Goal: Task Accomplishment & Management: Manage account settings

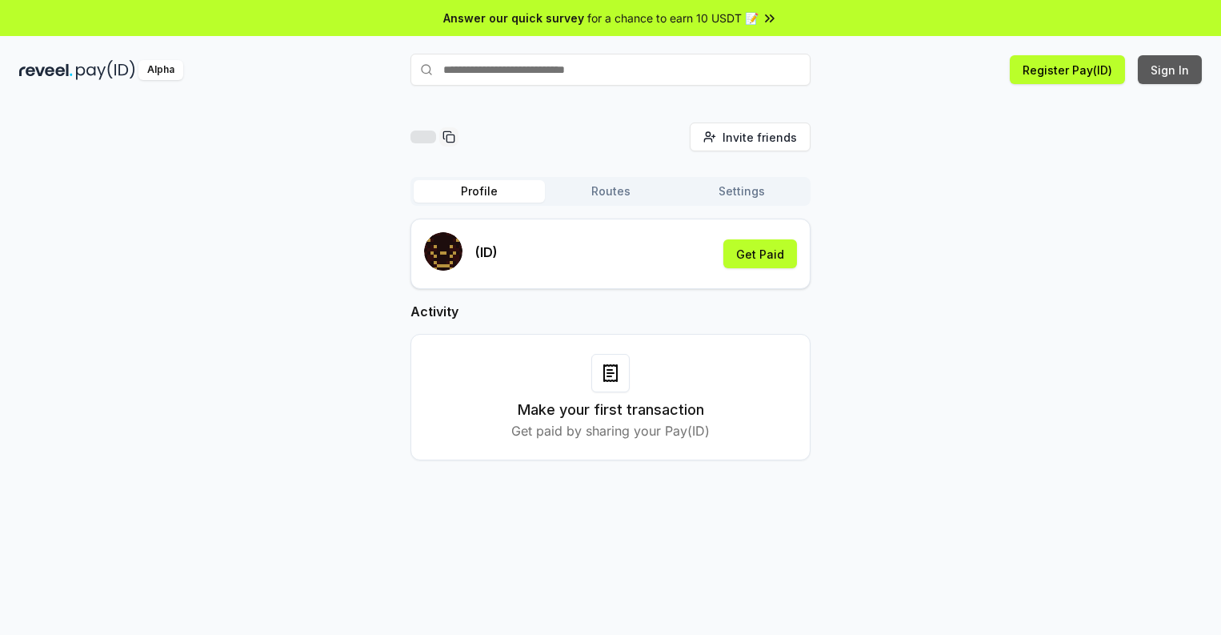
click at [1171, 70] on button "Sign In" at bounding box center [1170, 69] width 64 height 29
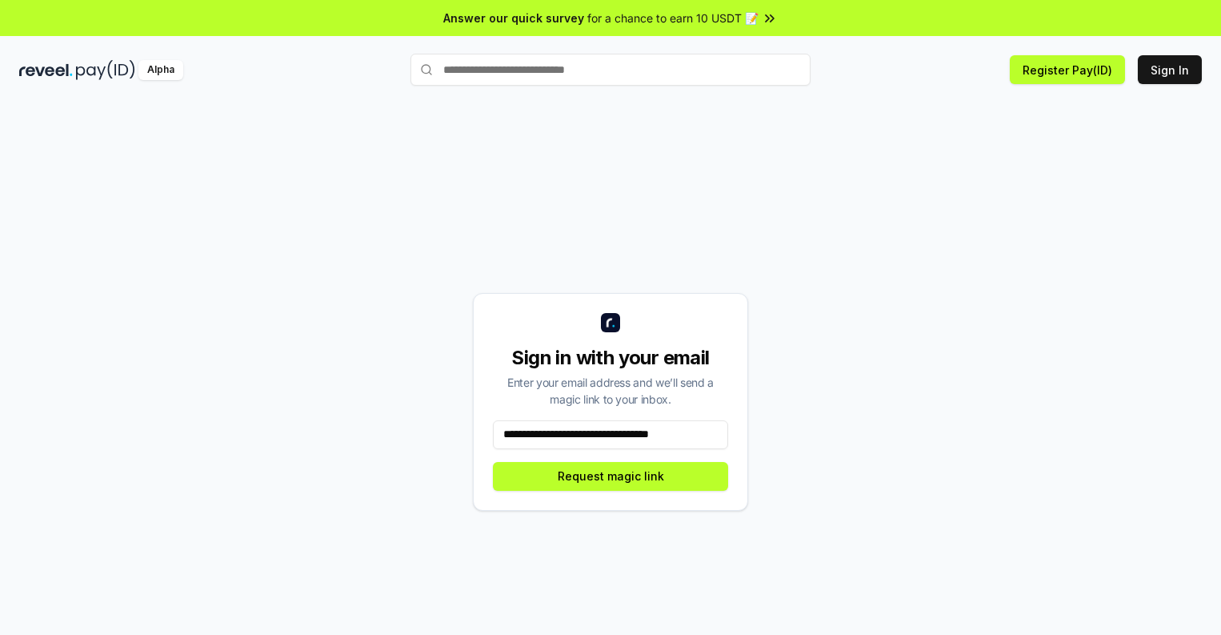
scroll to position [0, 10]
type input "**********"
click at [611, 475] on button "Request magic link" at bounding box center [610, 476] width 235 height 29
